Goal: Task Accomplishment & Management: Manage account settings

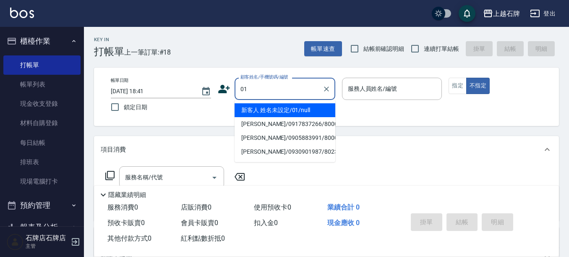
type input "新客人 姓名未設定/01/null"
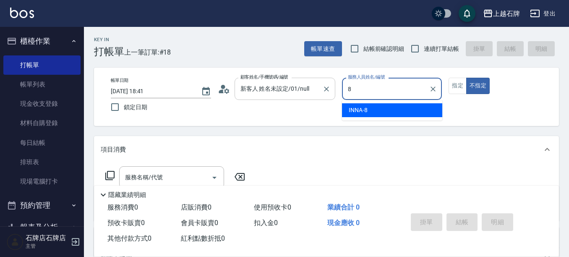
type input "INNA-8"
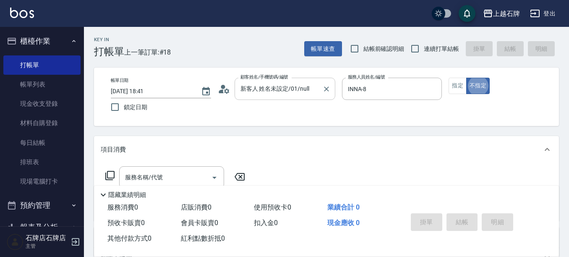
type button "false"
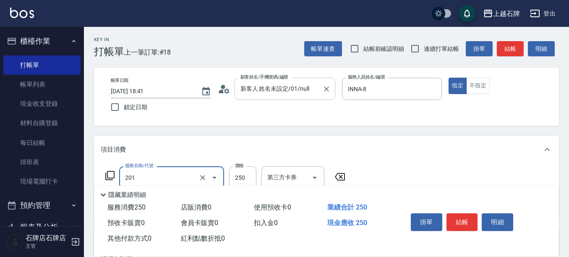
type input "B級單剪(201)"
type input "350"
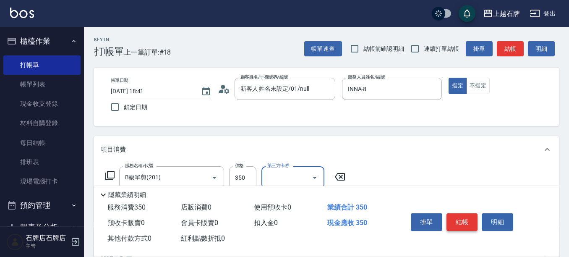
click at [477, 226] on button "結帳" at bounding box center [462, 222] width 31 height 18
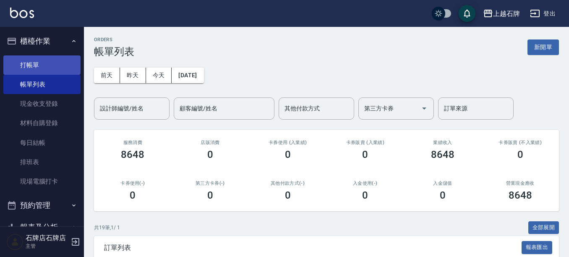
click at [32, 65] on link "打帳單" at bounding box center [41, 64] width 77 height 19
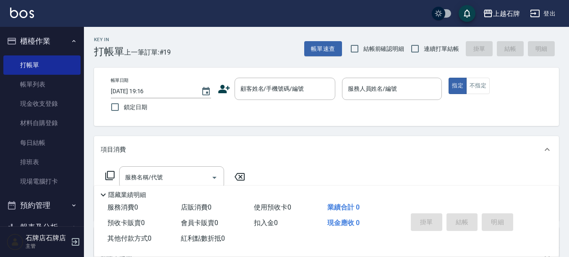
click at [225, 89] on icon at bounding box center [224, 89] width 13 height 13
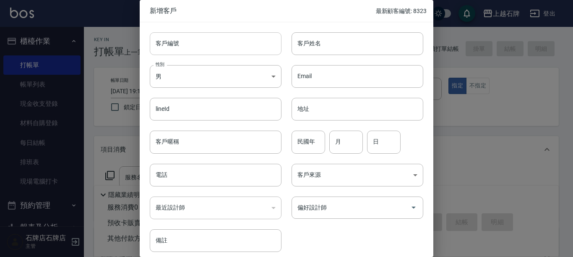
click at [227, 55] on input "客戶編號" at bounding box center [216, 43] width 132 height 23
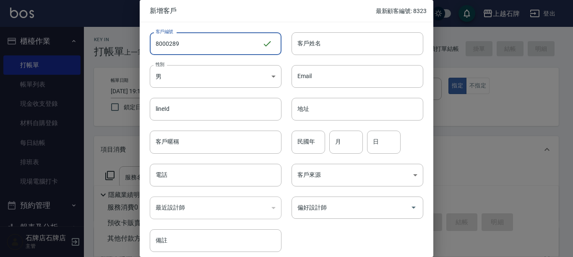
type input "8000289"
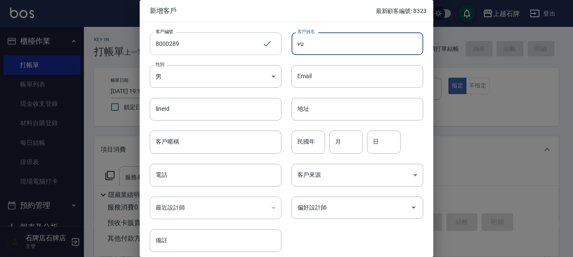
type input "v"
type input "[PERSON_NAME]"
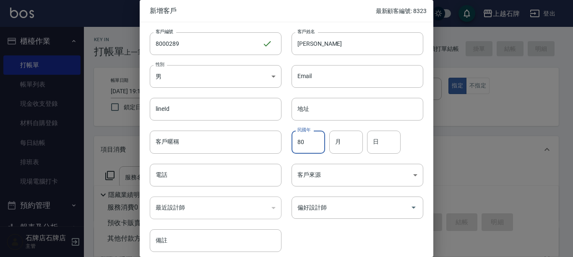
type input "80"
type input "12"
type input "29"
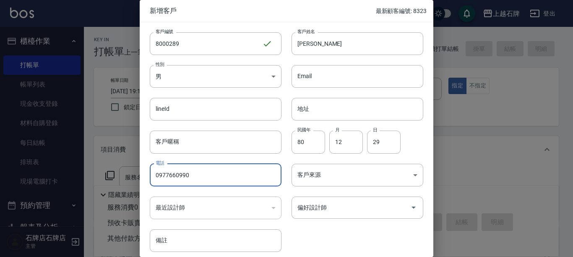
type input "0977660990"
click at [370, 219] on div "客戶編號 8000289 ​ 客戶編號 客戶姓名 [PERSON_NAME]姓名 性別 男 [DEMOGRAPHIC_DATA] 性別 Email Email…" at bounding box center [282, 137] width 284 height 230
click at [368, 209] on input "偏好設計師" at bounding box center [351, 207] width 112 height 15
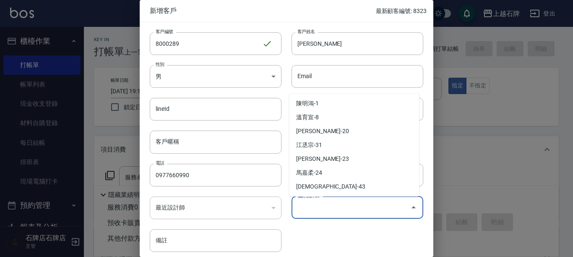
scroll to position [84, 0]
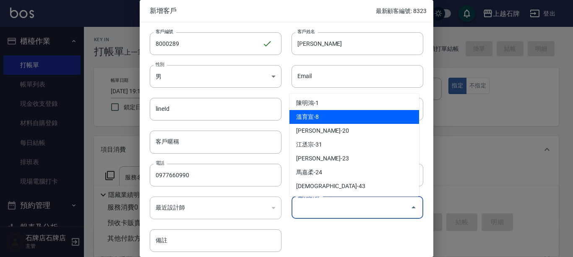
click at [381, 120] on li "溫育宣-8" at bounding box center [355, 117] width 130 height 14
type input "溫育宣"
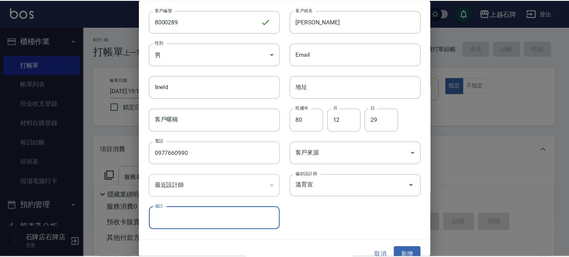
scroll to position [34, 0]
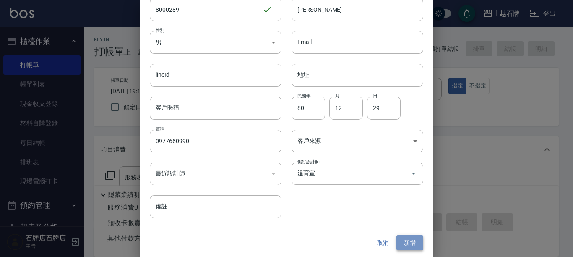
click at [408, 243] on button "新增" at bounding box center [410, 243] width 27 height 16
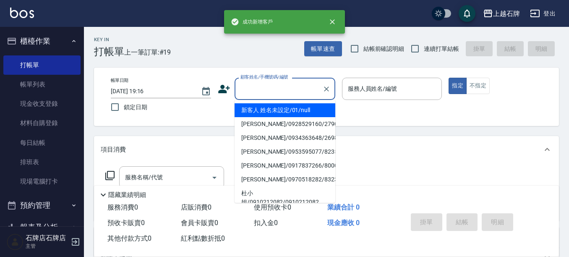
click at [307, 84] on input "顧客姓名/手機號碼/編號" at bounding box center [278, 88] width 81 height 15
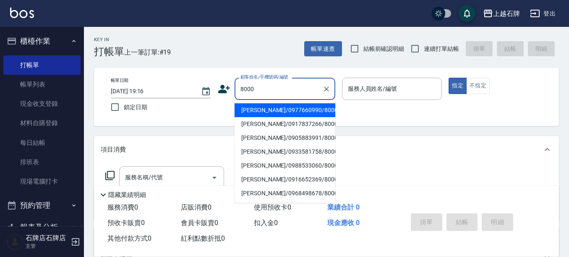
click at [314, 107] on li "[PERSON_NAME]/0977660990/8000289" at bounding box center [285, 110] width 101 height 14
type input "[PERSON_NAME]/0977660990/8000289"
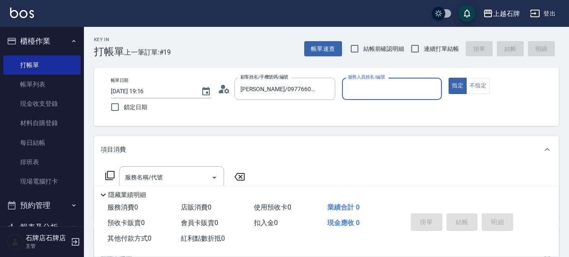
type input "INNA-8"
click at [449, 78] on button "指定" at bounding box center [458, 86] width 18 height 16
type button "true"
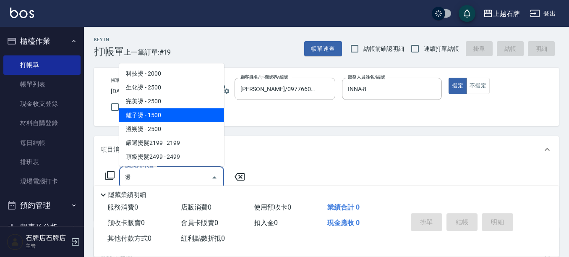
click at [168, 110] on span "離子燙 - 1500" at bounding box center [171, 115] width 105 height 14
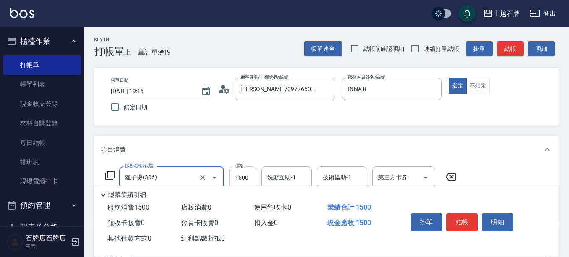
type input "離子燙(306)"
click at [242, 176] on input "1500" at bounding box center [242, 177] width 27 height 23
type input "1899"
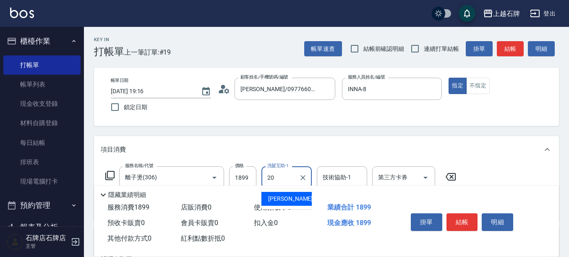
type input "[PERSON_NAME]-20"
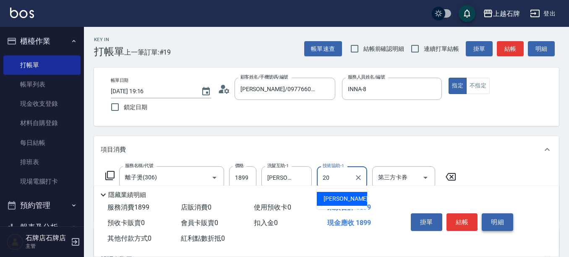
type input "[PERSON_NAME]-20"
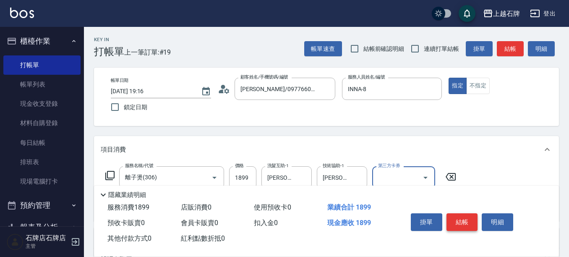
click at [466, 213] on button "結帳" at bounding box center [462, 222] width 31 height 18
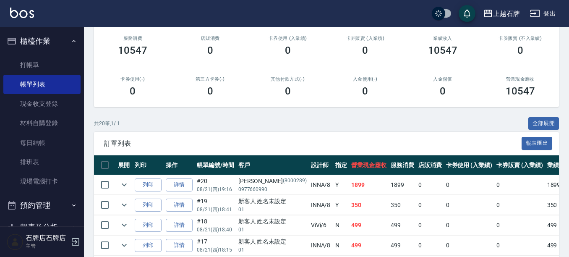
scroll to position [168, 0]
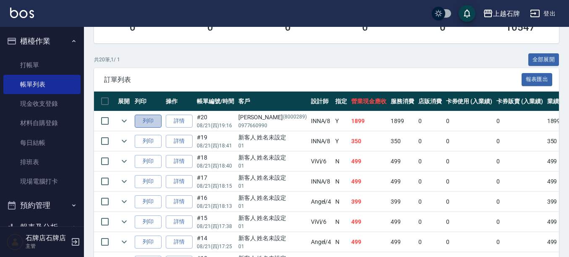
click at [146, 116] on button "列印" at bounding box center [148, 121] width 27 height 13
click at [138, 140] on button "列印" at bounding box center [148, 141] width 27 height 13
click at [141, 117] on button "列印" at bounding box center [148, 121] width 27 height 13
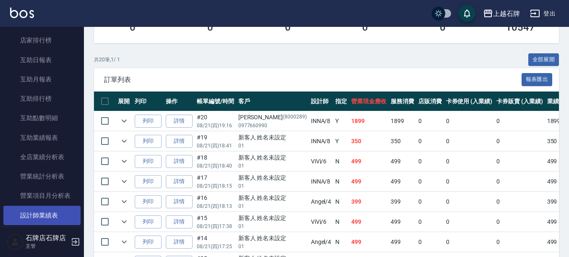
scroll to position [336, 0]
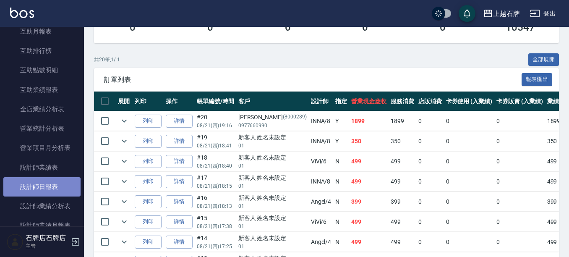
click at [45, 181] on link "設計師日報表" at bounding box center [41, 186] width 77 height 19
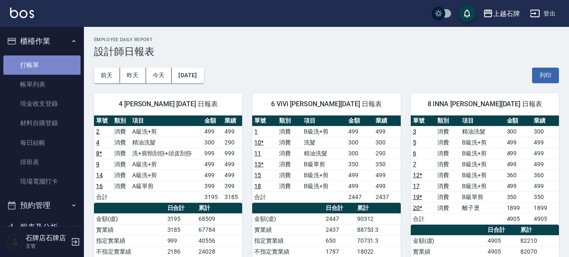
click at [50, 64] on link "打帳單" at bounding box center [41, 64] width 77 height 19
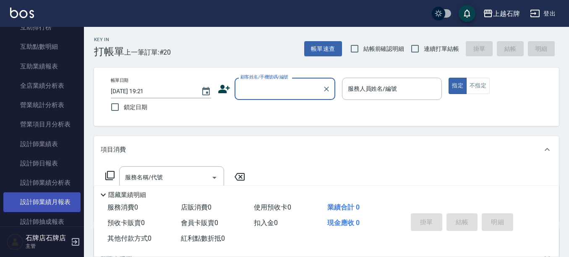
scroll to position [378, 0]
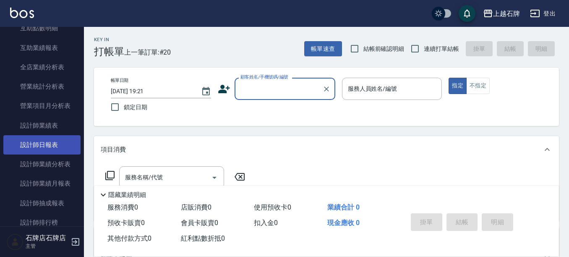
click at [55, 140] on link "設計師日報表" at bounding box center [41, 144] width 77 height 19
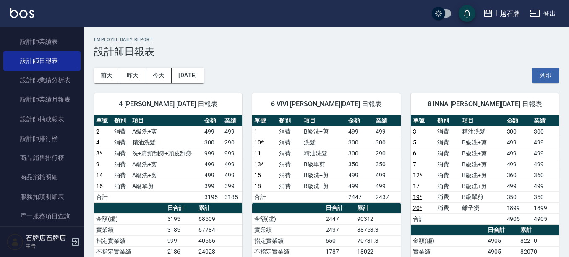
scroll to position [42, 0]
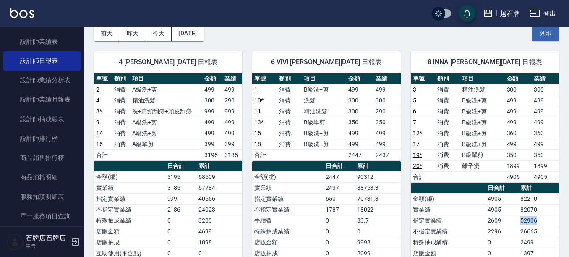
drag, startPoint x: 544, startPoint y: 221, endPoint x: 509, endPoint y: 218, distance: 35.4
click at [509, 218] on tr "指定實業績 2609 52906" at bounding box center [485, 220] width 148 height 11
drag, startPoint x: 543, startPoint y: 228, endPoint x: 507, endPoint y: 232, distance: 35.4
click at [507, 232] on tr "不指定實業績 2296 26665" at bounding box center [485, 231] width 148 height 11
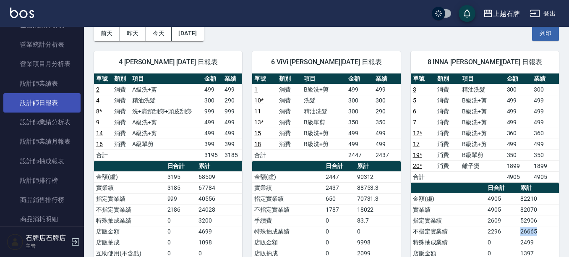
scroll to position [462, 0]
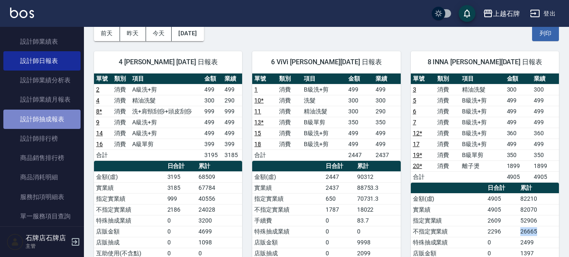
click at [50, 117] on link "設計師抽成報表" at bounding box center [41, 119] width 77 height 19
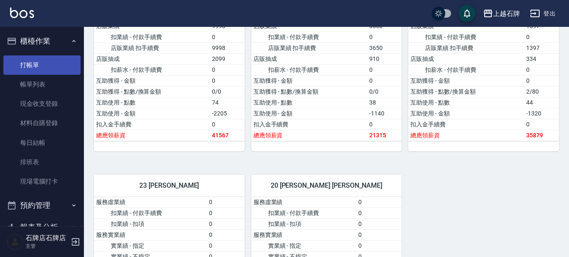
click at [50, 71] on link "打帳單" at bounding box center [41, 64] width 77 height 19
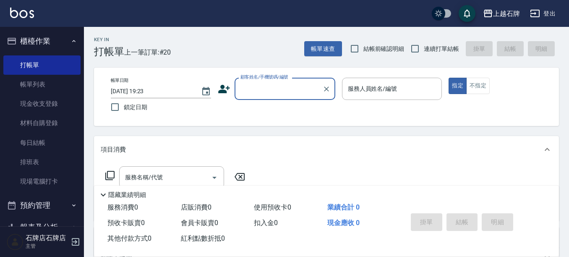
click at [289, 93] on input "顧客姓名/手機號碼/編號" at bounding box center [278, 88] width 81 height 15
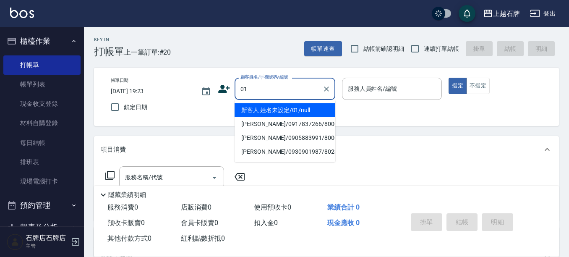
type input "新客人 姓名未設定/01/null"
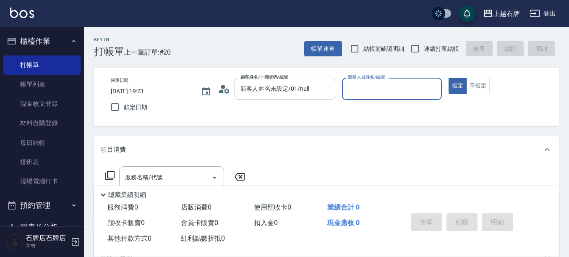
click at [449, 78] on button "指定" at bounding box center [458, 86] width 18 height 16
type button "true"
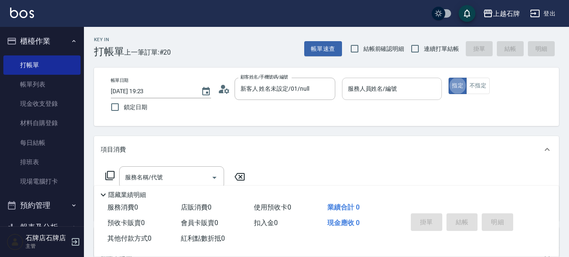
click at [388, 85] on input "服務人員姓名/編號" at bounding box center [392, 88] width 93 height 15
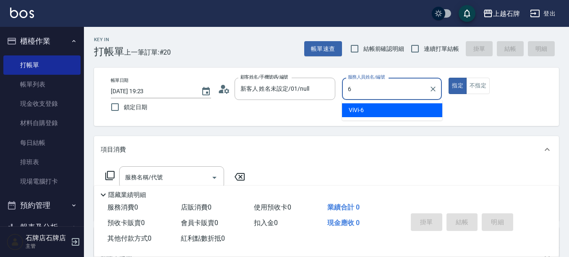
type input "ViVi-6"
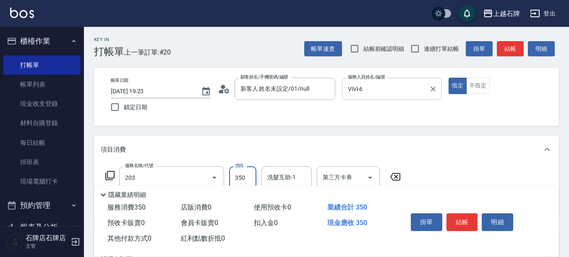
type input "B級洗+剪(203)"
type input "450"
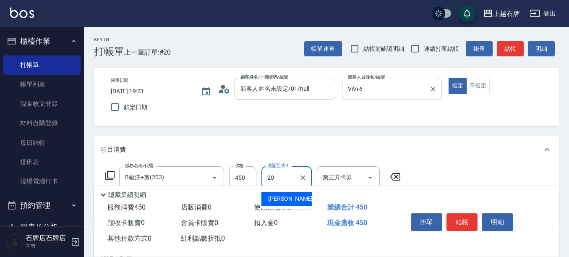
type input "[PERSON_NAME]-20"
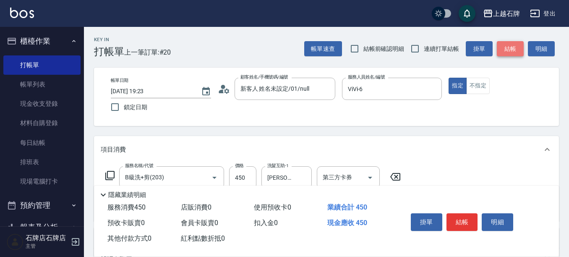
click at [509, 44] on button "結帳" at bounding box center [510, 49] width 27 height 16
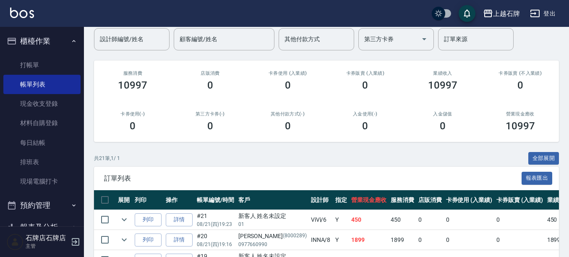
scroll to position [84, 0]
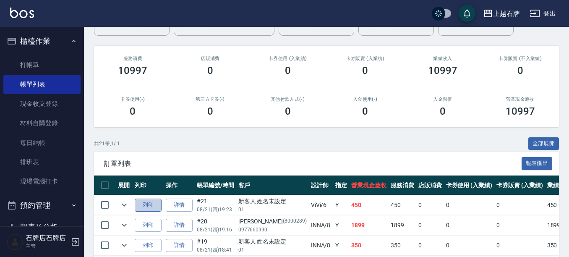
click at [153, 206] on button "列印" at bounding box center [148, 205] width 27 height 13
drag, startPoint x: 147, startPoint y: 204, endPoint x: 202, endPoint y: 201, distance: 55.0
click at [147, 204] on button "列印" at bounding box center [148, 205] width 27 height 13
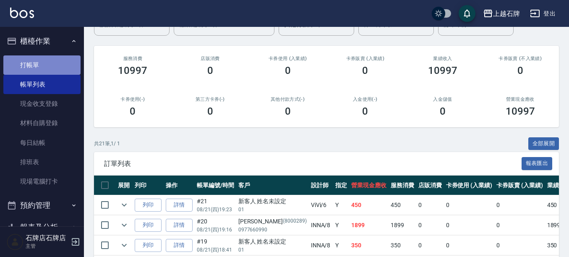
click at [46, 59] on link "打帳單" at bounding box center [41, 64] width 77 height 19
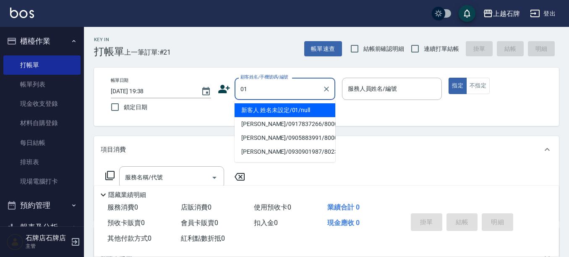
type input "新客人 姓名未設定/01/null"
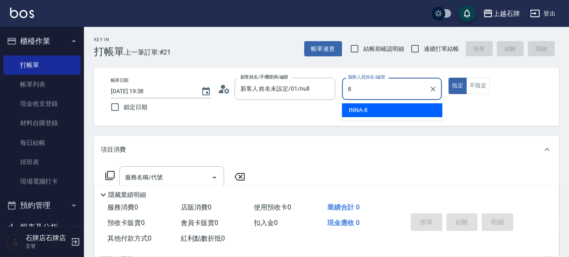
type input "INNA-8"
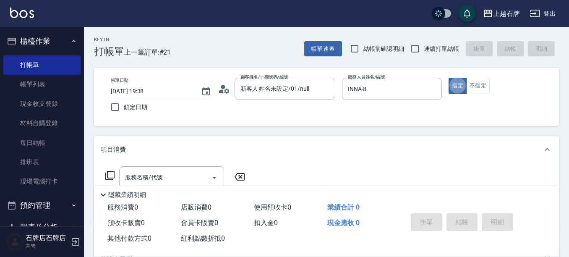
type button "true"
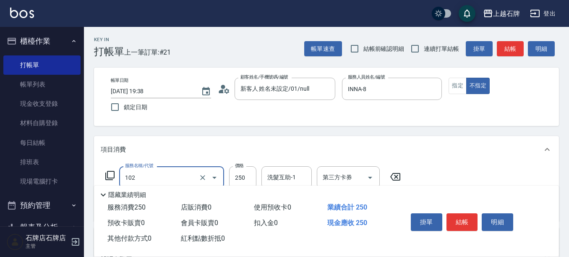
type input "精油洗髮(102)"
type input "300"
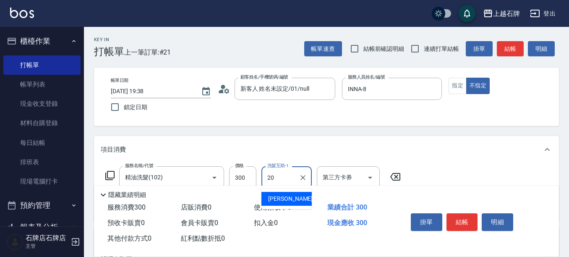
type input "[PERSON_NAME]-20"
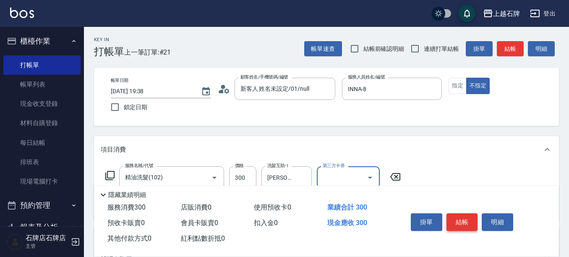
click at [459, 219] on button "結帳" at bounding box center [462, 222] width 31 height 18
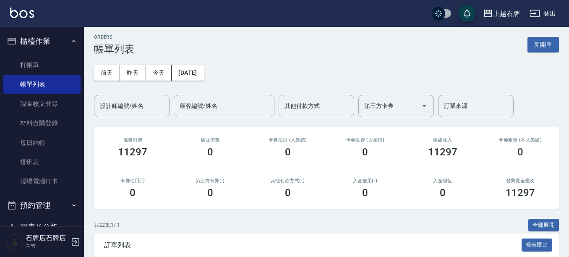
scroll to position [42, 0]
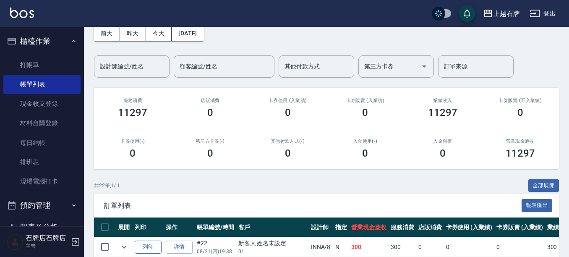
click at [151, 248] on button "列印" at bounding box center [148, 246] width 27 height 13
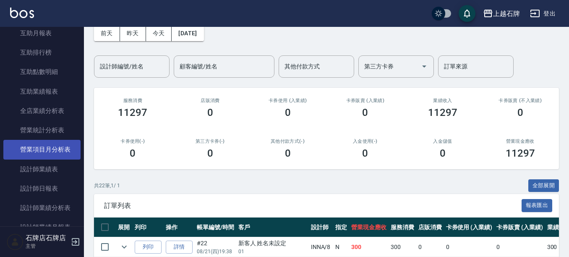
scroll to position [336, 0]
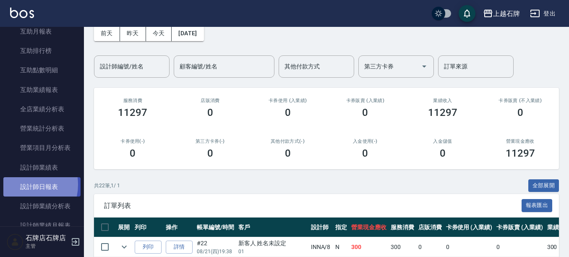
click at [24, 185] on link "設計師日報表" at bounding box center [41, 186] width 77 height 19
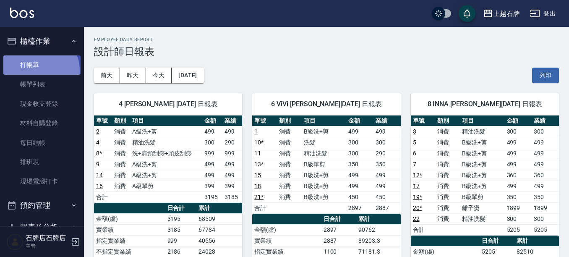
click at [36, 71] on link "打帳單" at bounding box center [41, 64] width 77 height 19
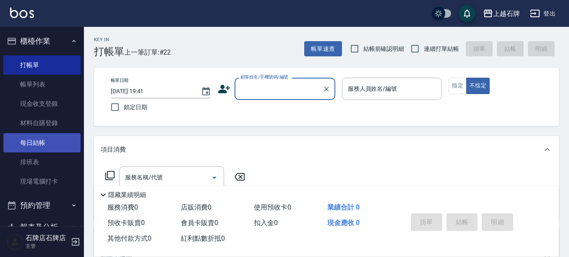
click at [40, 141] on link "每日結帳" at bounding box center [41, 142] width 77 height 19
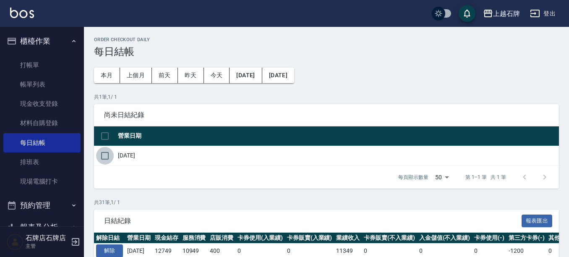
click at [104, 152] on input "checkbox" at bounding box center [105, 156] width 18 height 18
checkbox input "true"
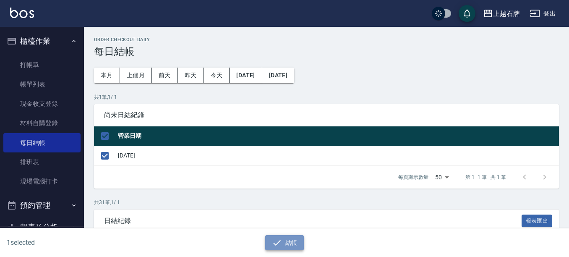
click at [283, 239] on button "結帳" at bounding box center [284, 243] width 39 height 16
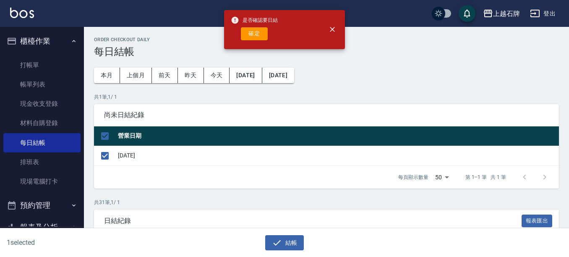
click at [232, 26] on div "是否確認要日結 確定" at bounding box center [254, 30] width 47 height 34
click at [248, 32] on button "確定" at bounding box center [254, 33] width 27 height 13
checkbox input "false"
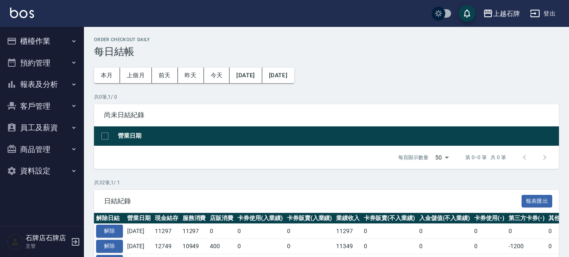
scroll to position [42, 0]
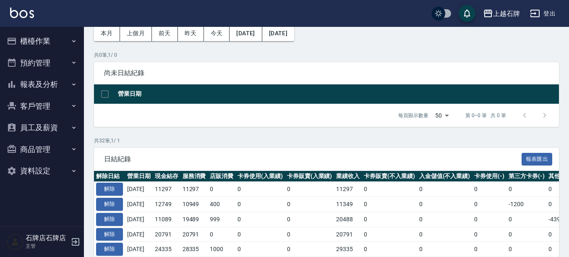
click at [29, 78] on button "報表及分析" at bounding box center [41, 84] width 77 height 22
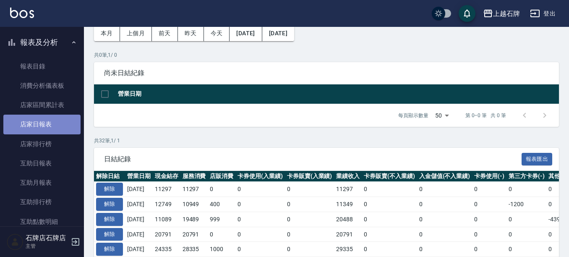
click at [57, 124] on link "店家日報表" at bounding box center [41, 124] width 77 height 19
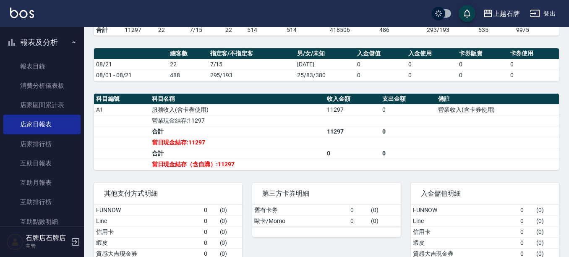
scroll to position [261, 0]
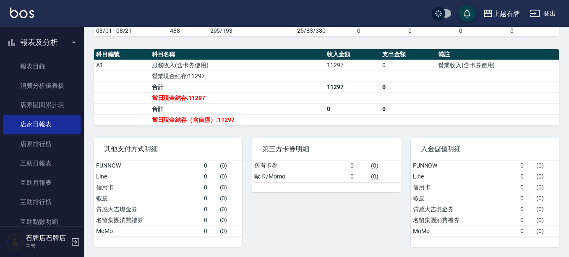
click at [323, 197] on div "第三方卡券明細 舊有卡券 0 ( 0 ) 歐卡/Momo 0 ( 0 )" at bounding box center [321, 187] width 158 height 119
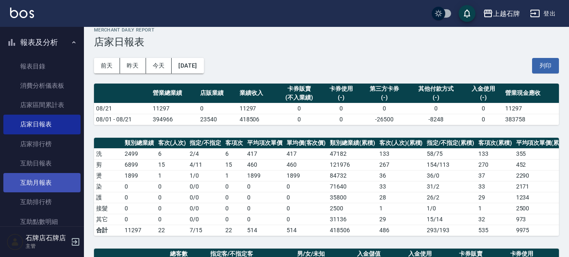
scroll to position [210, 0]
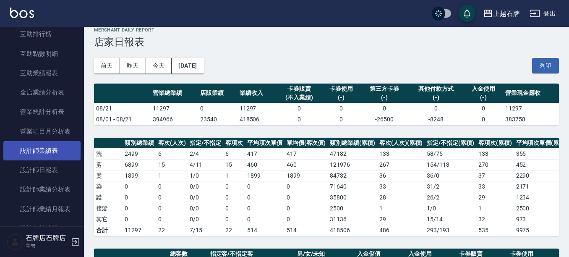
click at [56, 156] on link "設計師業績表" at bounding box center [41, 150] width 77 height 19
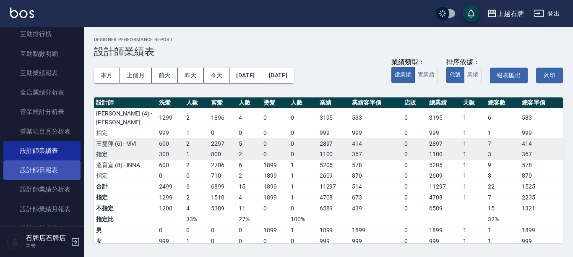
click at [60, 165] on link "設計師日報表" at bounding box center [41, 169] width 77 height 19
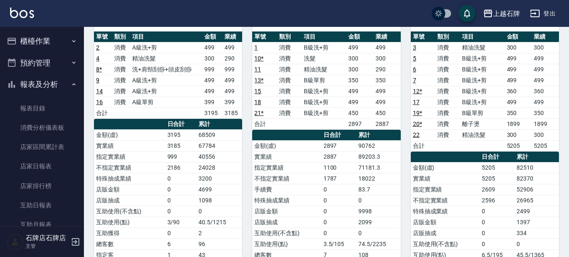
click at [46, 41] on button "櫃檯作業" at bounding box center [41, 41] width 77 height 22
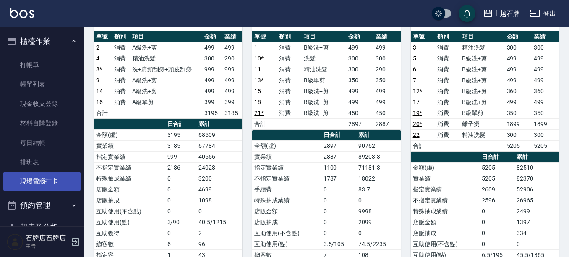
click at [45, 175] on link "現場電腦打卡" at bounding box center [41, 181] width 77 height 19
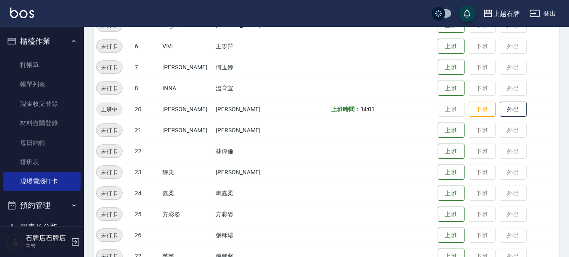
scroll to position [168, 0]
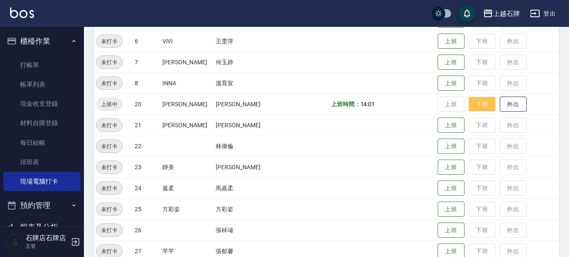
click at [478, 98] on button "下班" at bounding box center [482, 104] width 27 height 15
